Goal: Task Accomplishment & Management: Use online tool/utility

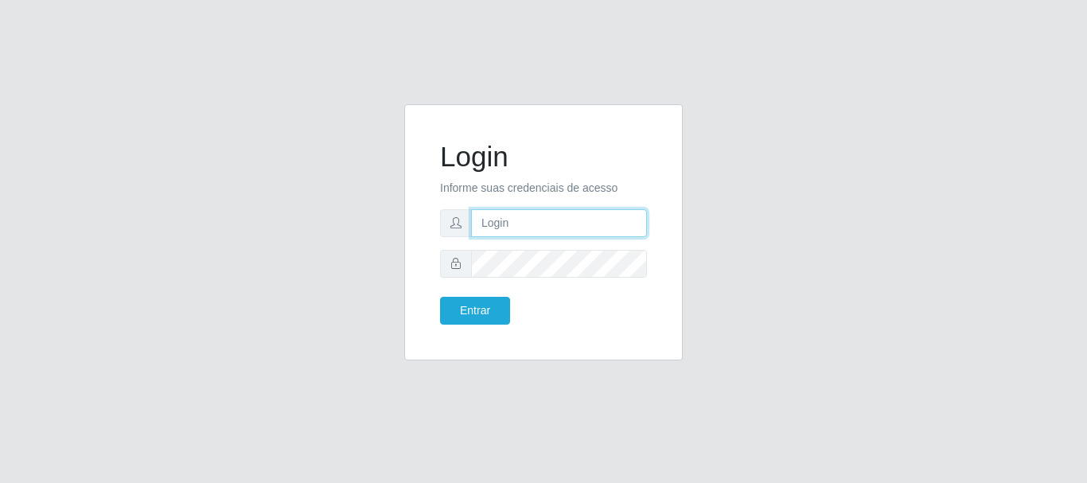
drag, startPoint x: 0, startPoint y: 0, endPoint x: 557, endPoint y: 226, distance: 601.2
click at [557, 226] on input "text" at bounding box center [559, 223] width 176 height 28
type input "[EMAIL_ADDRESS][DOMAIN_NAME]"
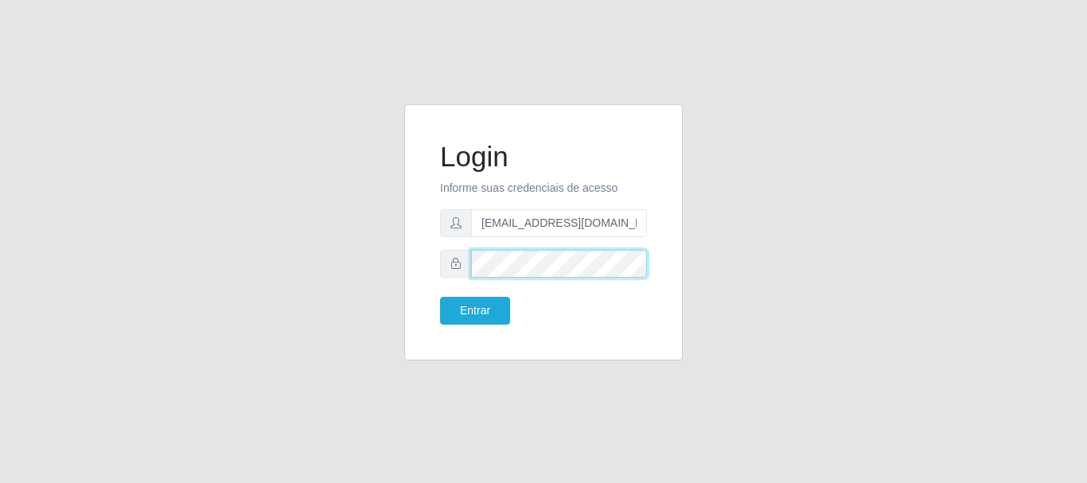
click at [440, 297] on button "Entrar" at bounding box center [475, 311] width 70 height 28
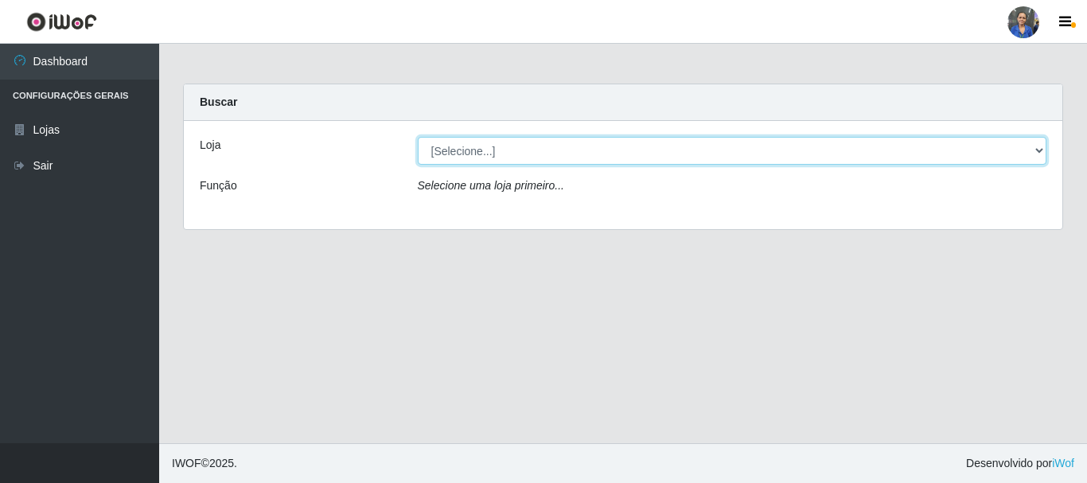
click at [1032, 148] on select "[Selecione...] SuperFácil Atacado - Rodoviária" at bounding box center [732, 151] width 629 height 28
select select "400"
click at [418, 137] on select "[Selecione...] SuperFácil Atacado - Rodoviária" at bounding box center [732, 151] width 629 height 28
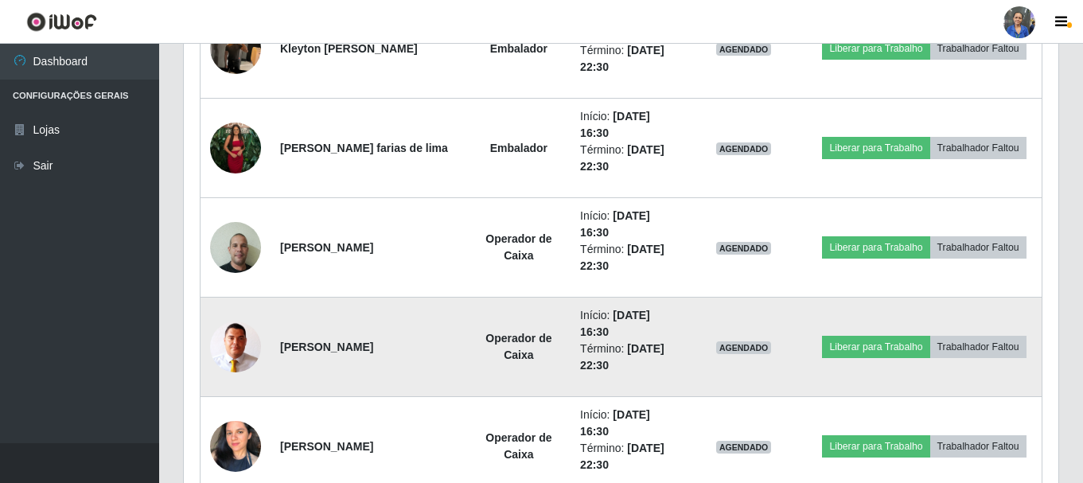
scroll to position [1186, 0]
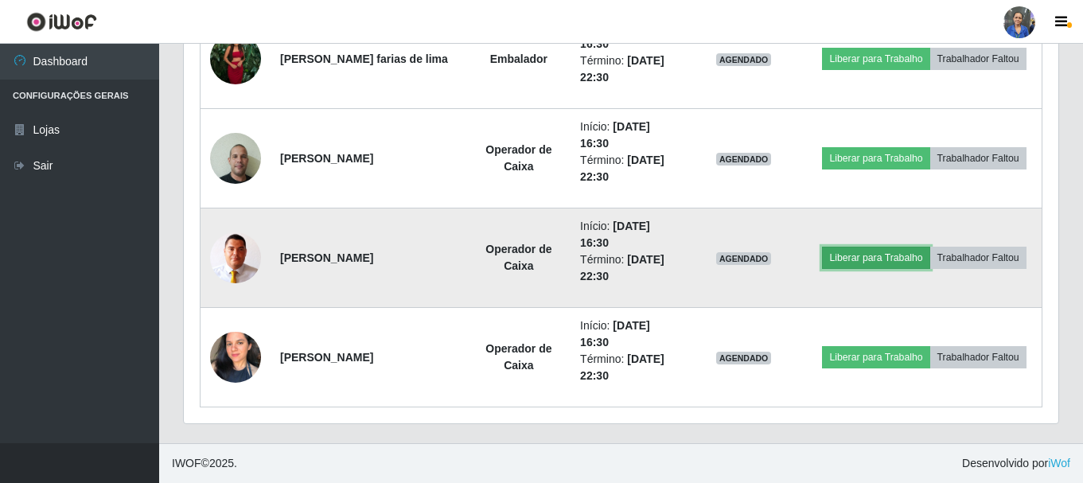
click at [844, 251] on button "Liberar para Trabalho" at bounding box center [875, 258] width 107 height 22
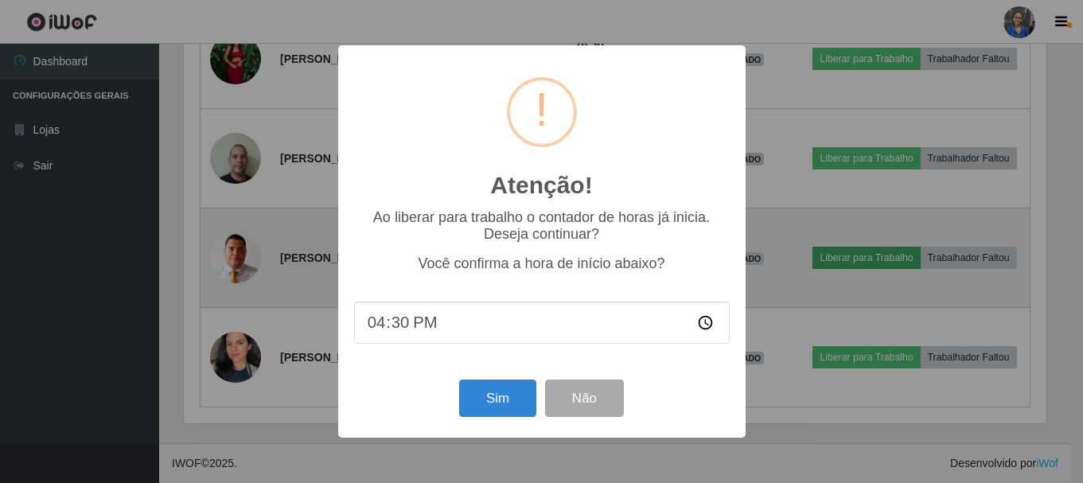
scroll to position [330, 867]
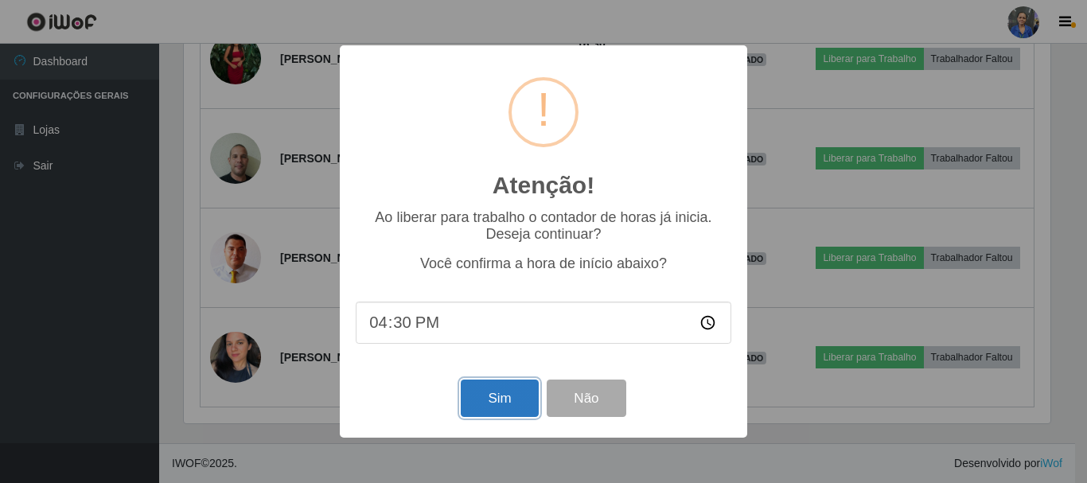
click at [488, 403] on button "Sim" at bounding box center [499, 398] width 77 height 37
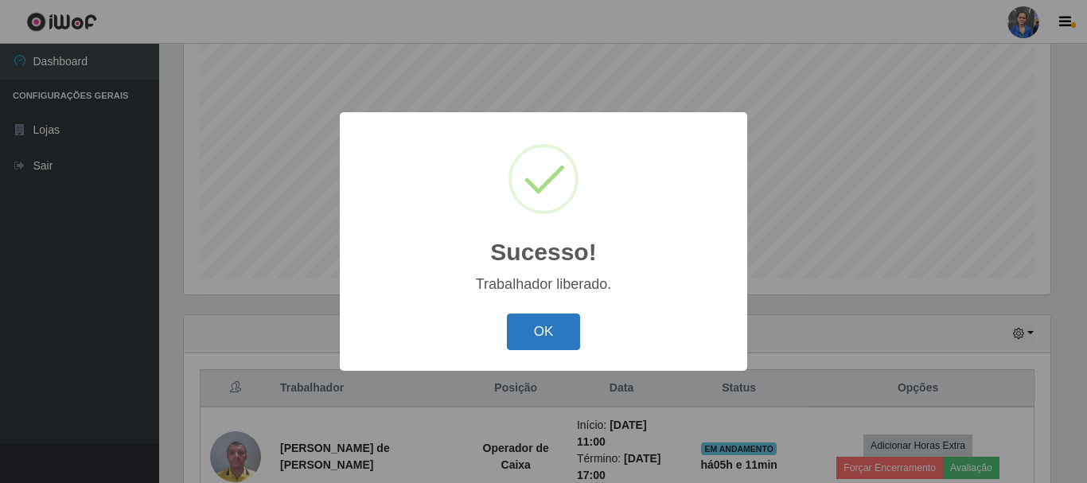
click at [559, 336] on button "OK" at bounding box center [544, 332] width 74 height 37
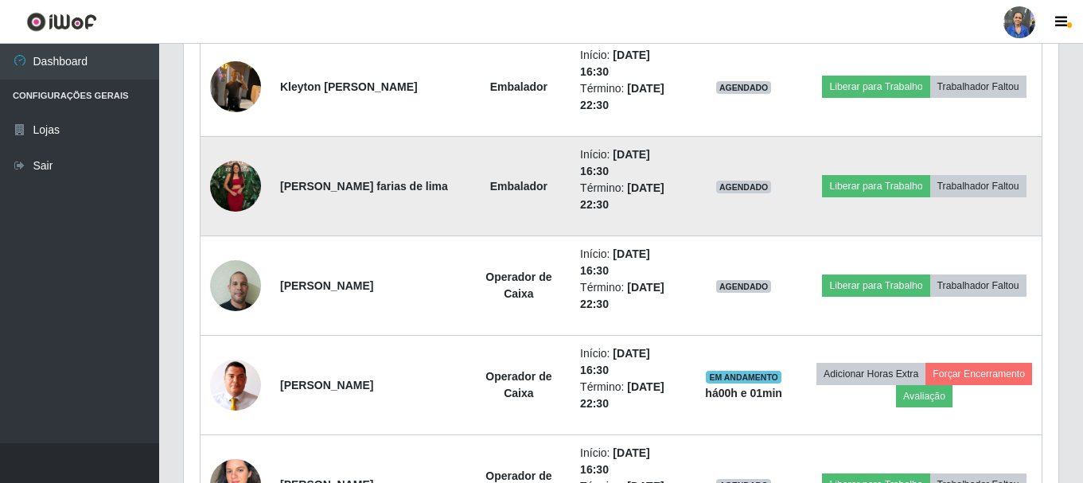
scroll to position [1086, 0]
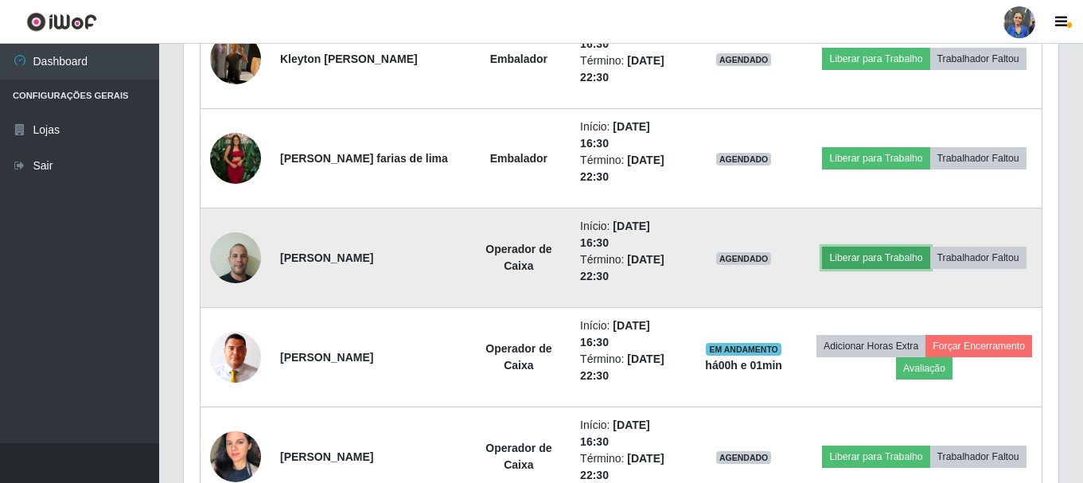
click at [856, 255] on button "Liberar para Trabalho" at bounding box center [875, 258] width 107 height 22
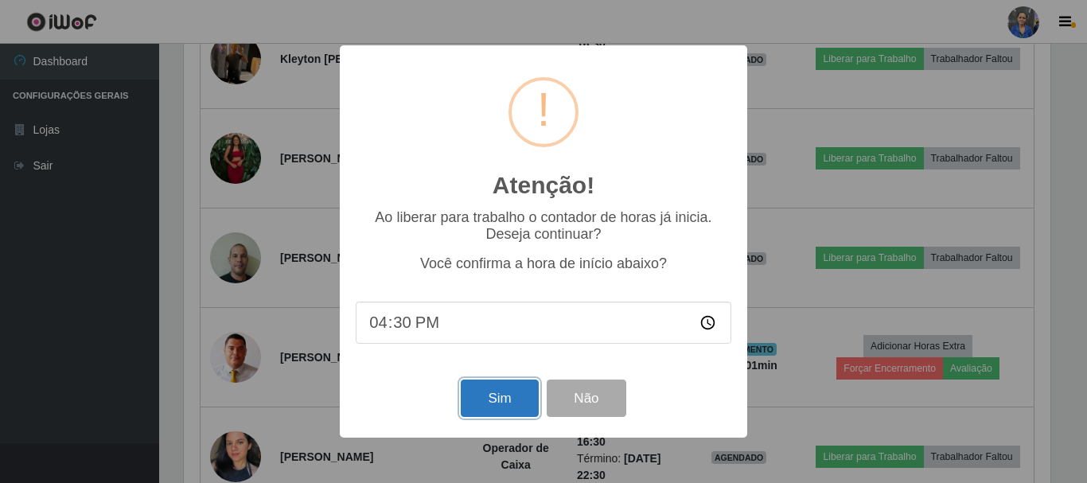
click at [508, 392] on button "Sim" at bounding box center [499, 398] width 77 height 37
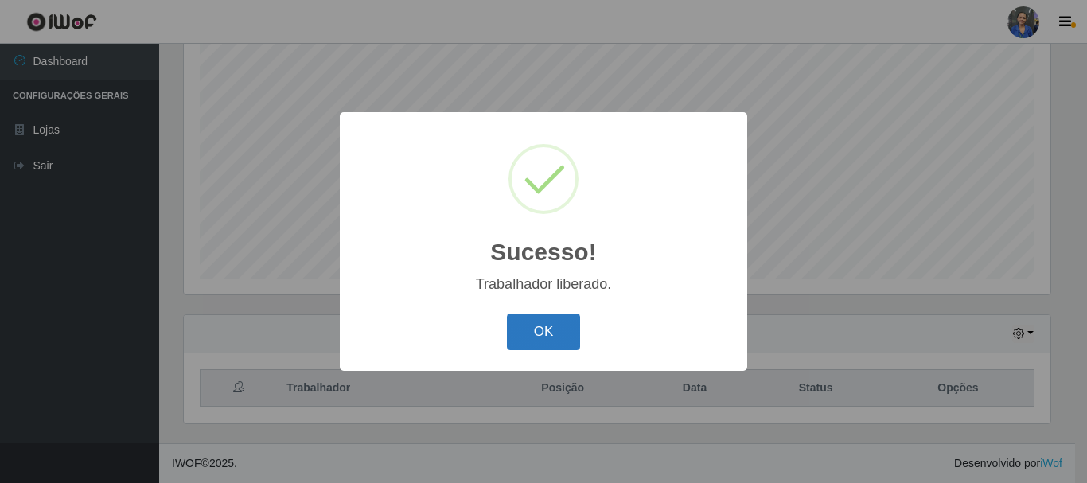
click at [543, 321] on button "OK" at bounding box center [544, 332] width 74 height 37
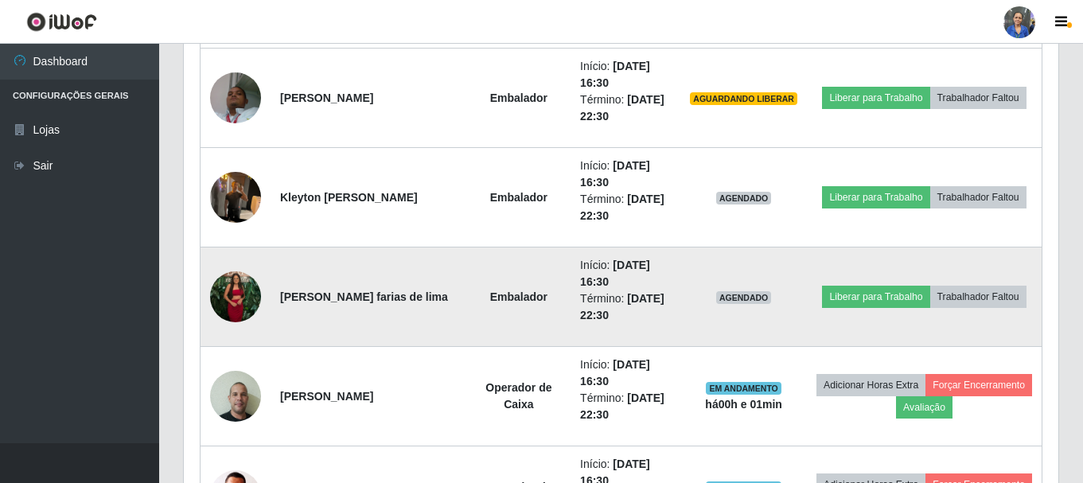
scroll to position [848, 0]
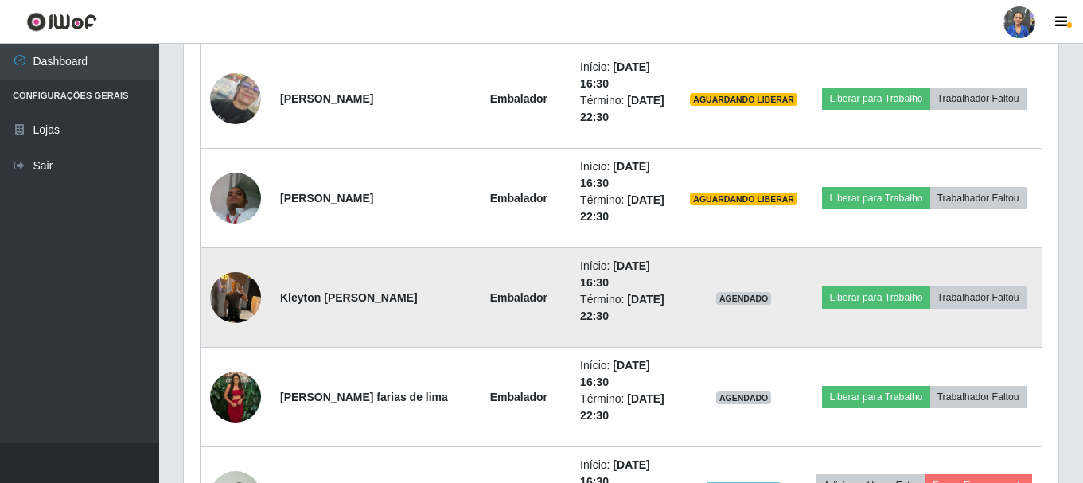
click at [226, 293] on img at bounding box center [235, 297] width 51 height 68
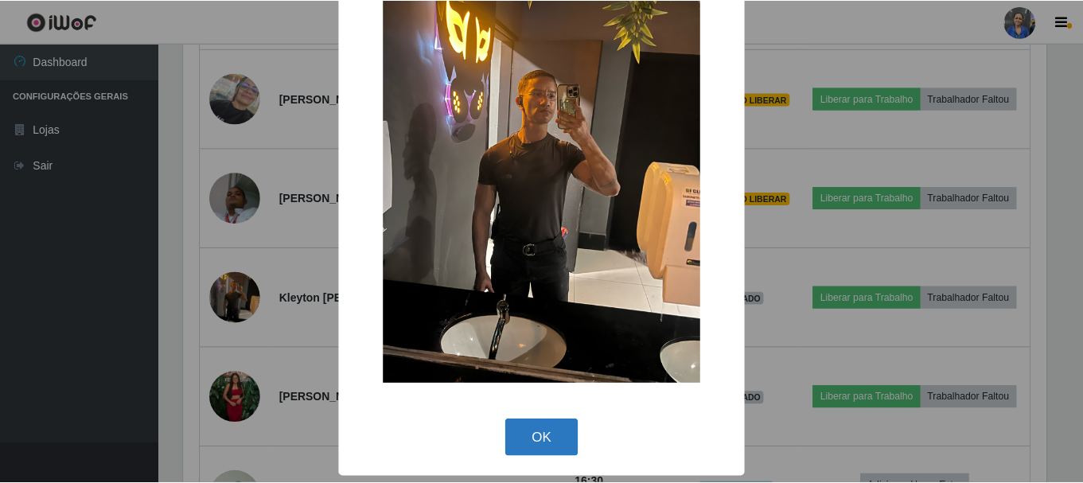
scroll to position [80, 0]
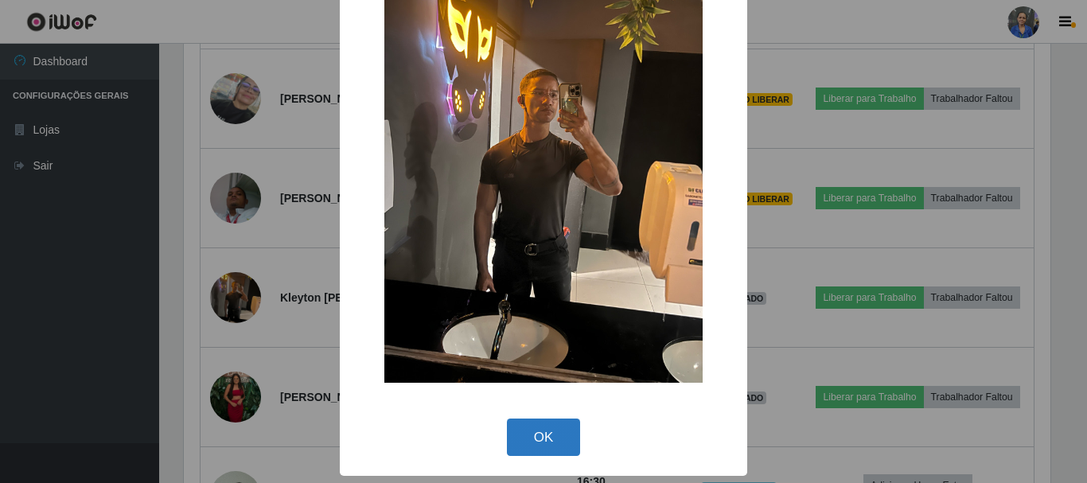
click at [542, 442] on button "OK" at bounding box center [544, 437] width 74 height 37
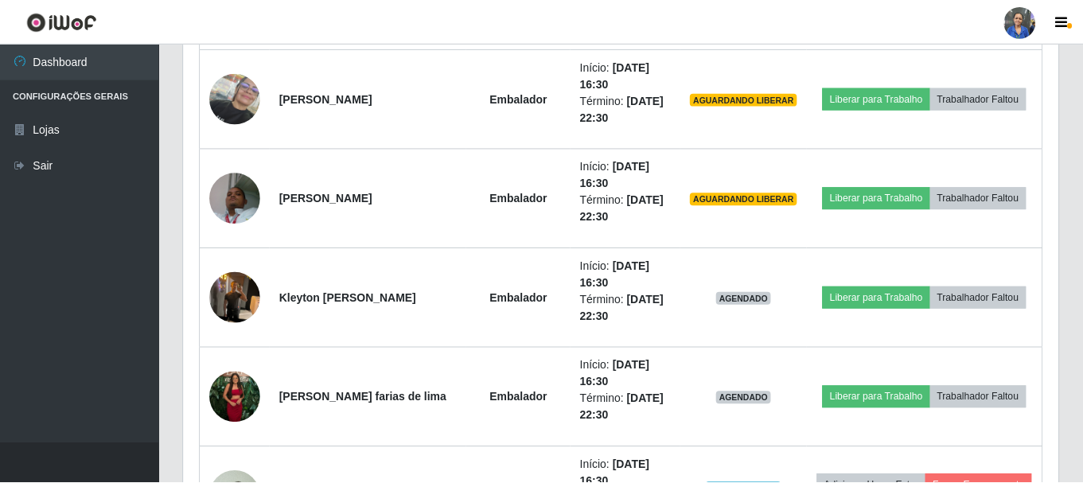
scroll to position [330, 875]
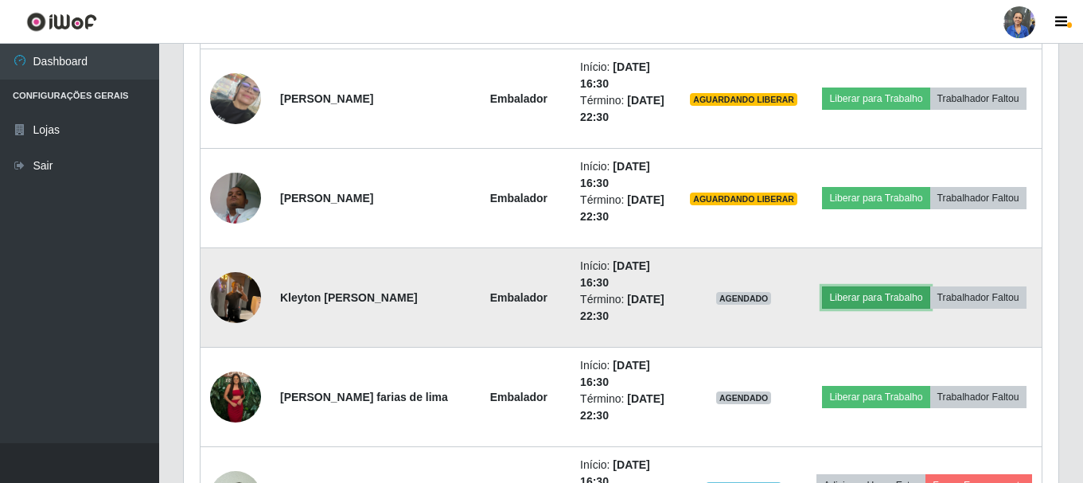
click at [865, 298] on button "Liberar para Trabalho" at bounding box center [875, 297] width 107 height 22
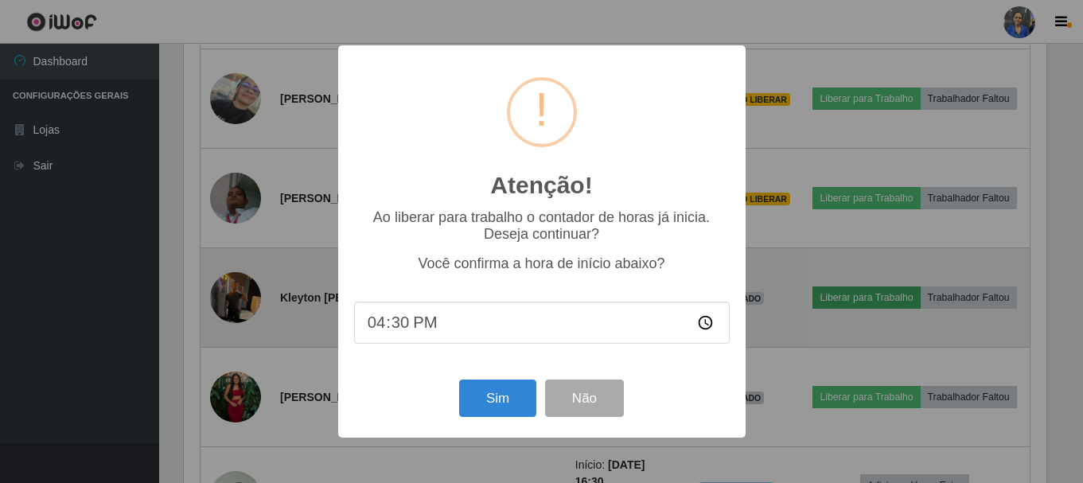
scroll to position [0, 0]
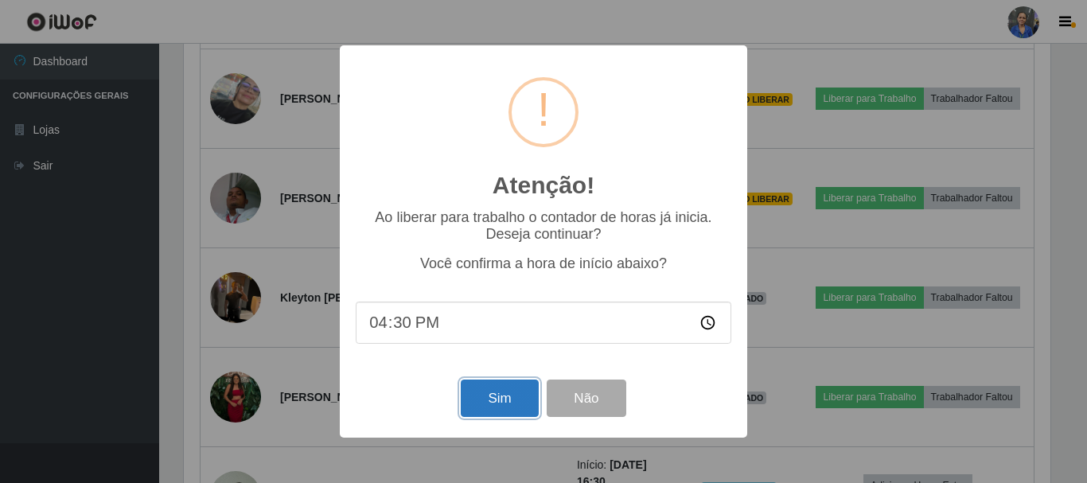
click at [484, 393] on button "Sim" at bounding box center [499, 398] width 77 height 37
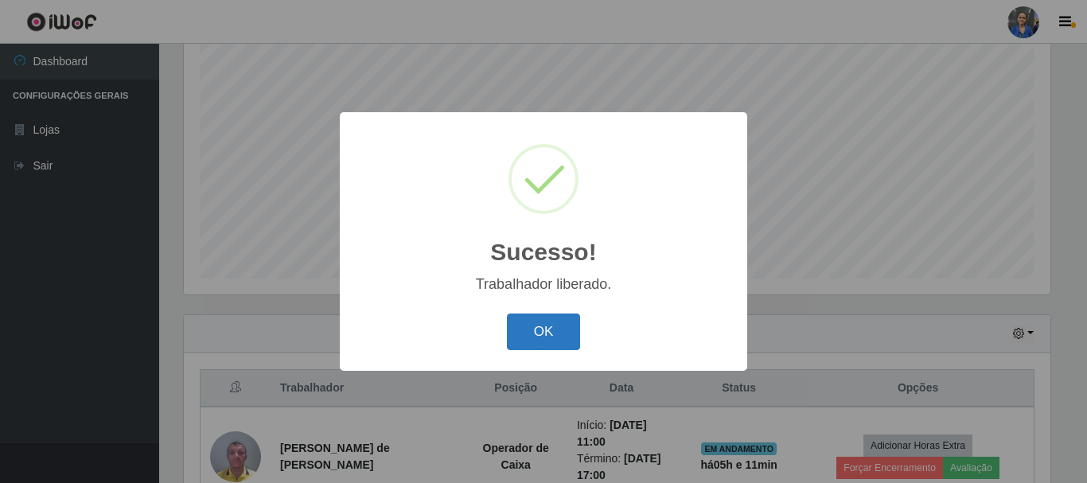
click at [532, 325] on button "OK" at bounding box center [544, 332] width 74 height 37
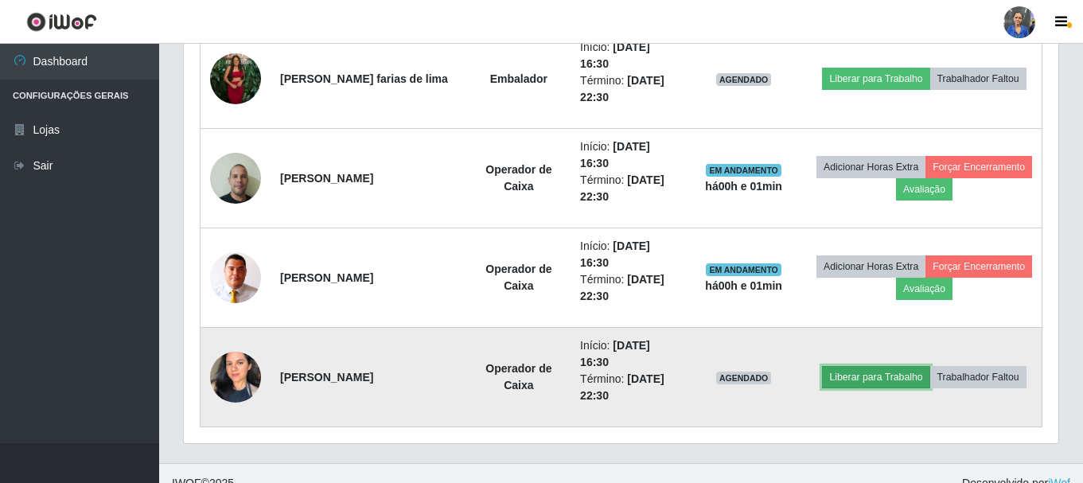
click at [844, 372] on button "Liberar para Trabalho" at bounding box center [875, 377] width 107 height 22
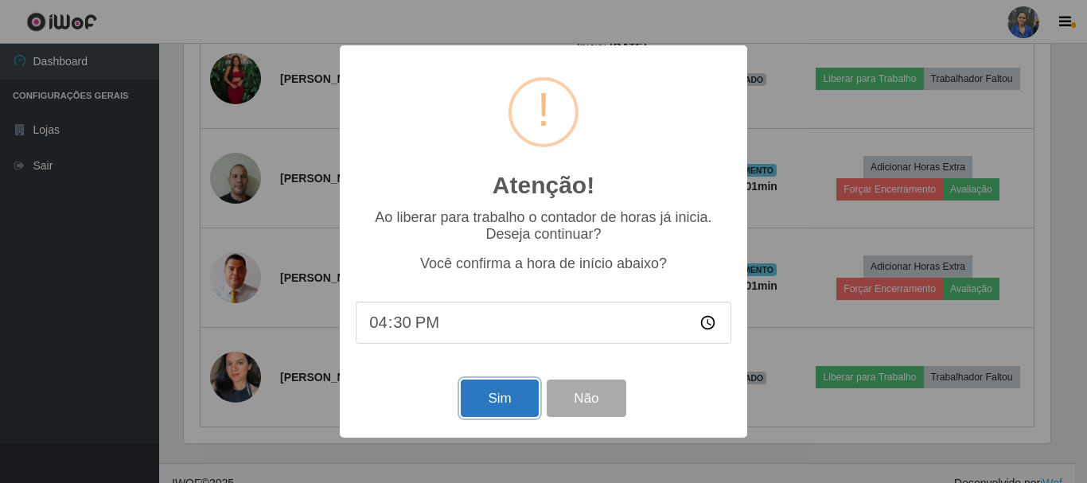
click at [485, 393] on button "Sim" at bounding box center [499, 398] width 77 height 37
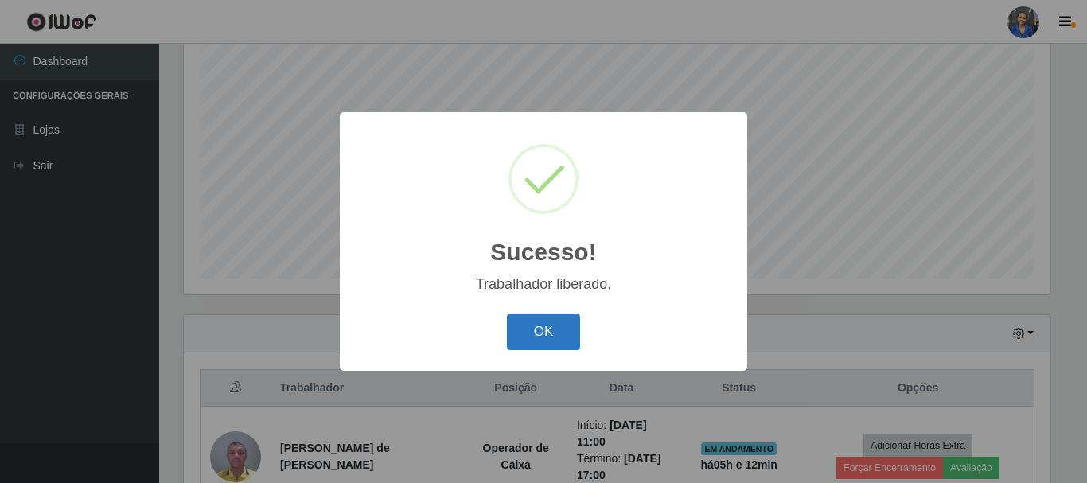
click at [533, 321] on button "OK" at bounding box center [544, 332] width 74 height 37
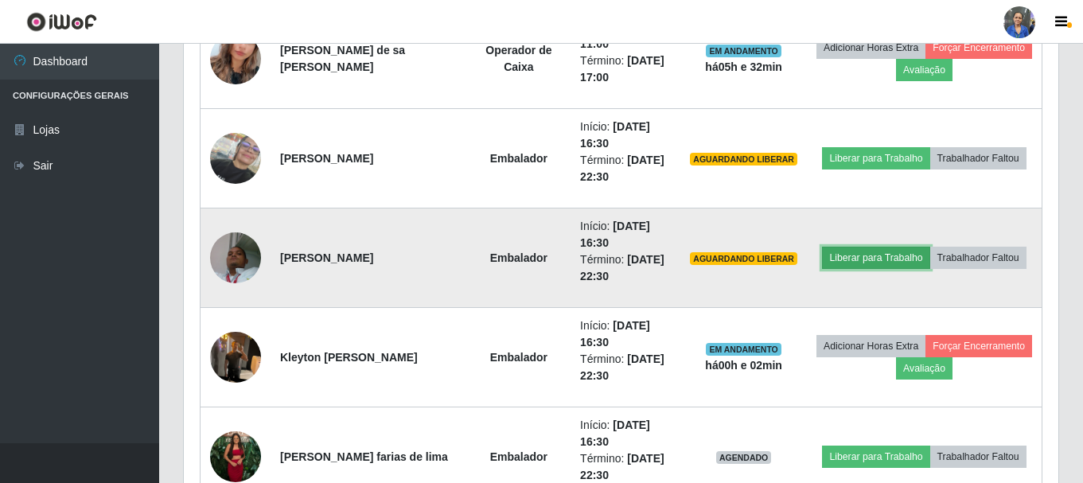
click at [844, 255] on button "Liberar para Trabalho" at bounding box center [875, 258] width 107 height 22
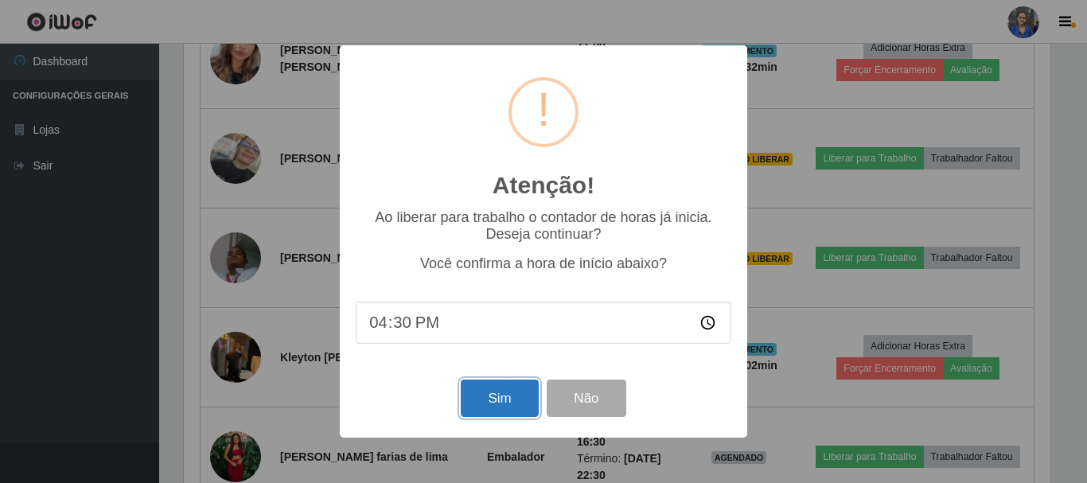
click at [507, 385] on button "Sim" at bounding box center [499, 398] width 77 height 37
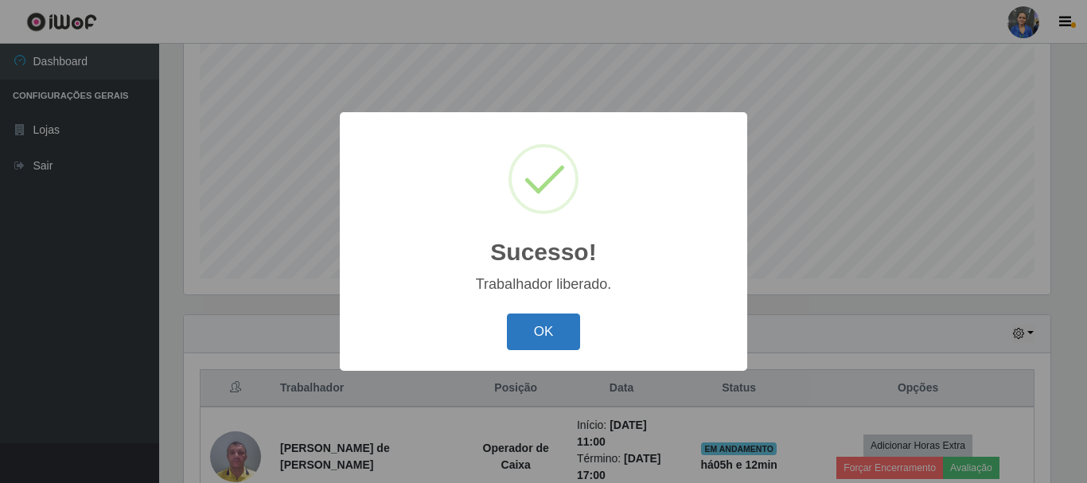
click at [552, 329] on button "OK" at bounding box center [544, 332] width 74 height 37
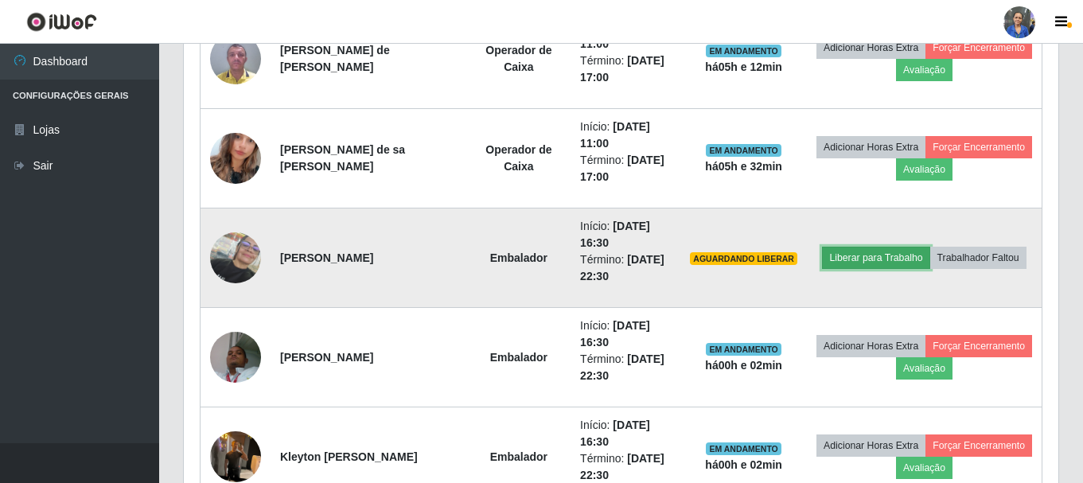
click at [850, 255] on button "Liberar para Trabalho" at bounding box center [875, 258] width 107 height 22
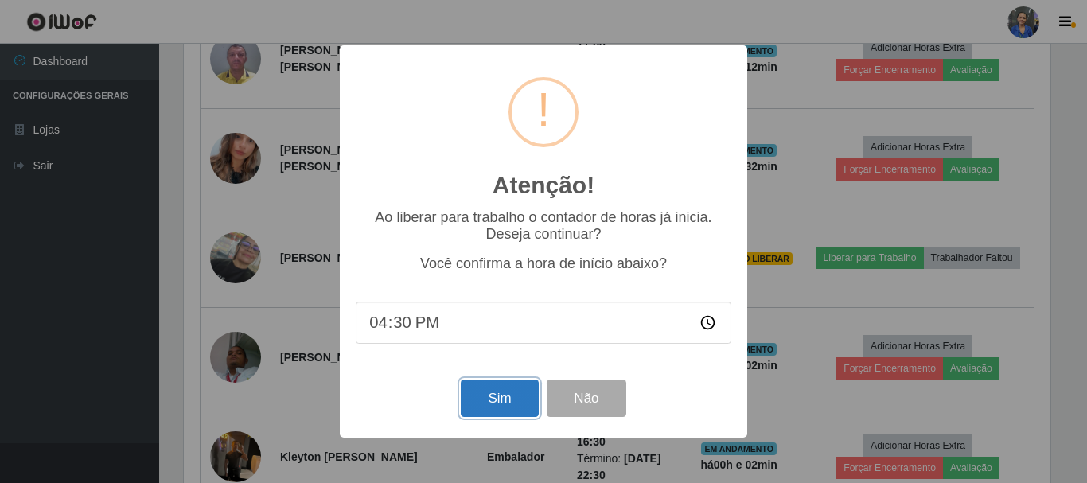
click at [498, 403] on button "Sim" at bounding box center [499, 398] width 77 height 37
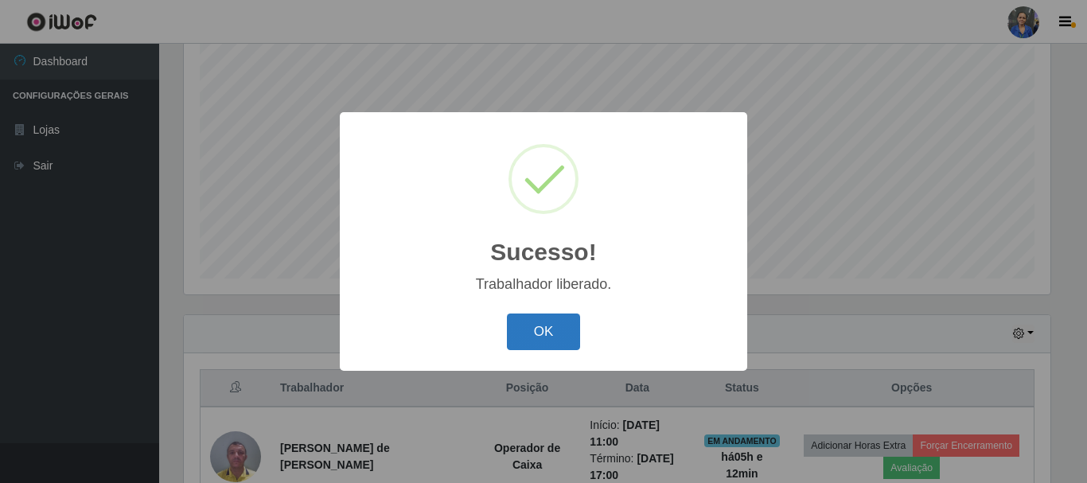
click at [553, 341] on button "OK" at bounding box center [544, 332] width 74 height 37
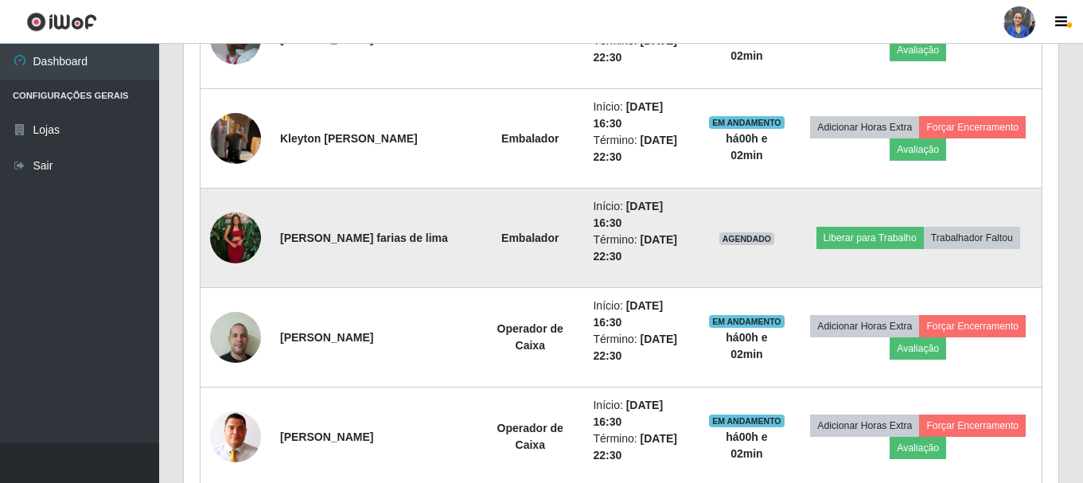
click at [225, 245] on img at bounding box center [235, 237] width 51 height 51
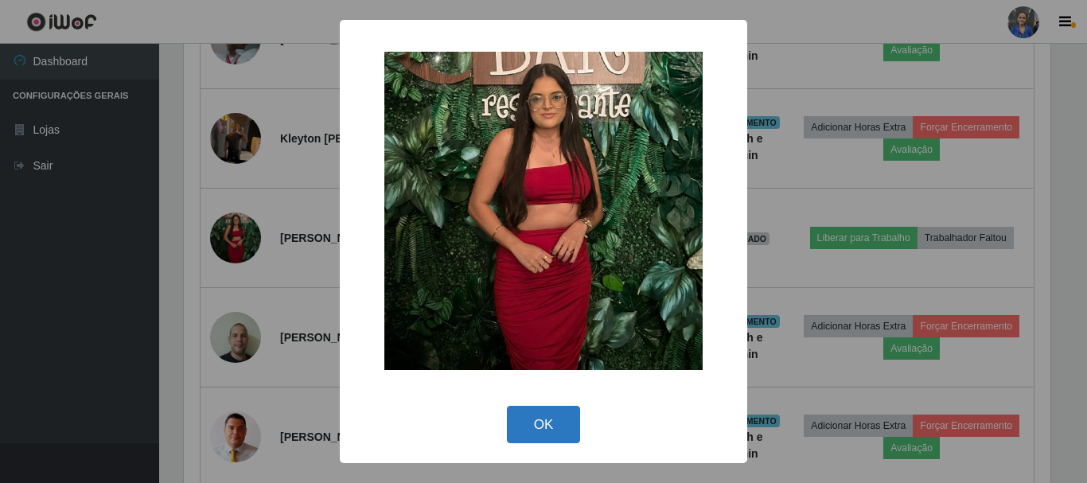
click at [537, 422] on button "OK" at bounding box center [544, 424] width 74 height 37
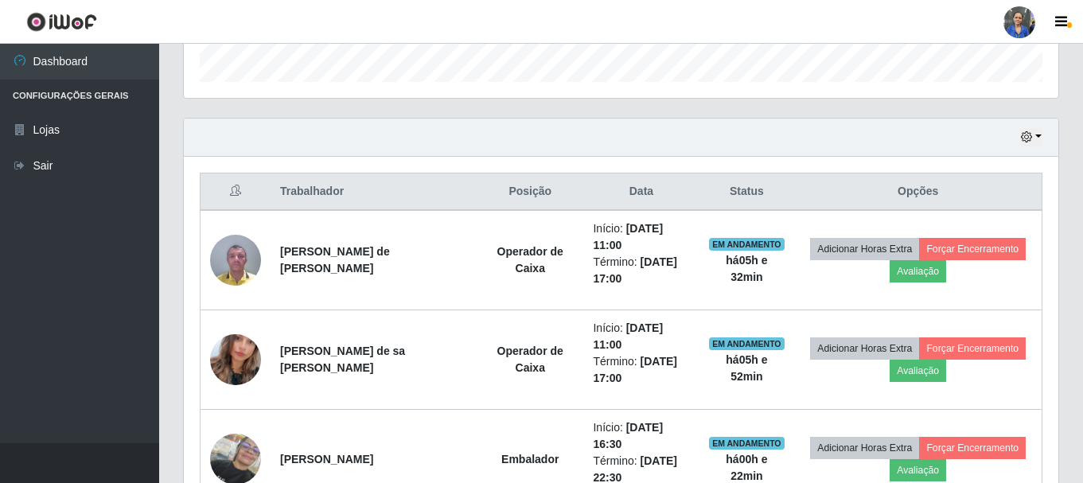
scroll to position [450, 0]
